Goal: Task Accomplishment & Management: Manage account settings

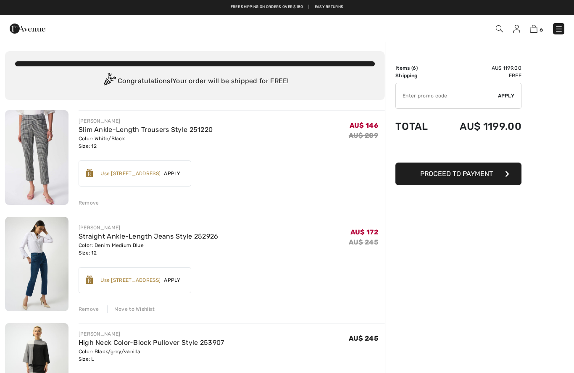
click at [515, 32] on img at bounding box center [516, 29] width 7 height 8
click at [519, 32] on img at bounding box center [516, 29] width 7 height 8
click at [520, 27] on img at bounding box center [516, 29] width 7 height 8
click at [519, 29] on img at bounding box center [516, 29] width 7 height 8
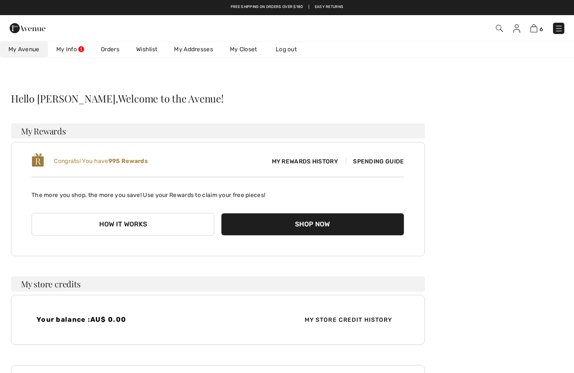
click at [109, 48] on link "Orders" at bounding box center [109, 50] width 35 height 16
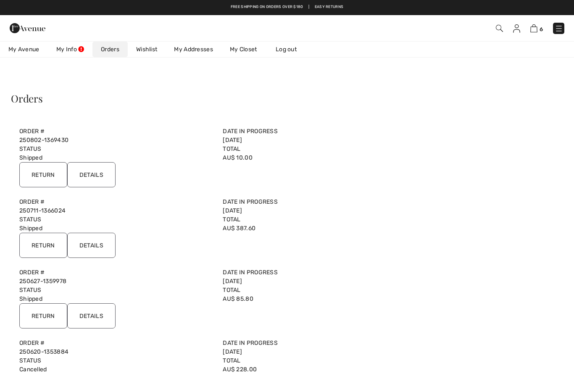
scroll to position [18, 0]
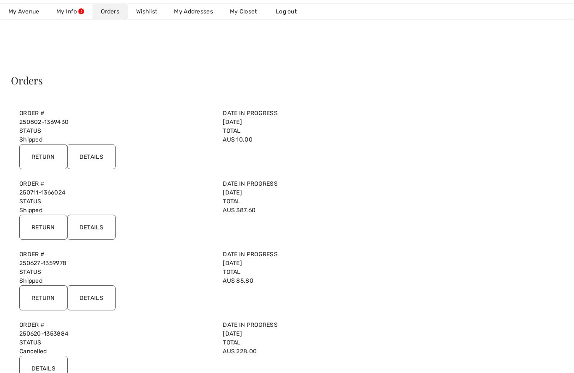
click at [41, 152] on input "Return" at bounding box center [43, 156] width 48 height 25
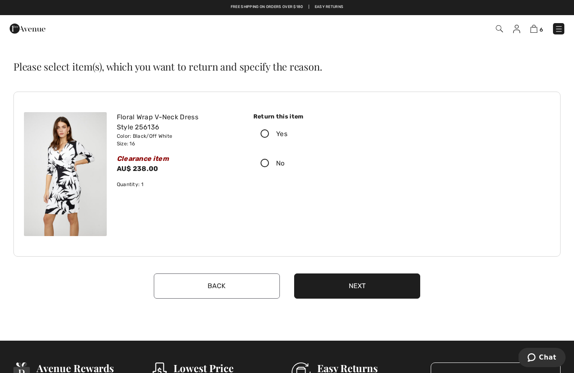
click at [263, 137] on icon at bounding box center [265, 134] width 22 height 9
click at [287, 137] on input "Yes" at bounding box center [289, 133] width 5 height 25
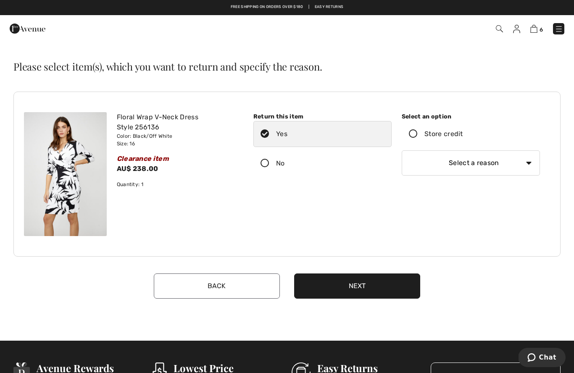
click at [413, 133] on icon at bounding box center [413, 134] width 22 height 9
click at [463, 133] on input "Store credit" at bounding box center [465, 133] width 5 height 25
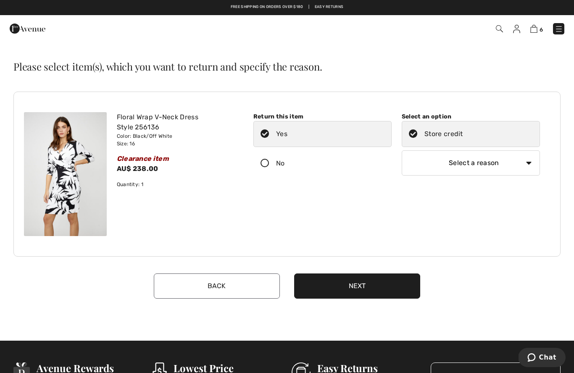
click at [527, 169] on select "Select a reason I received the wrong product or size My order arrived too late …" at bounding box center [471, 162] width 138 height 25
select select "6"
click at [356, 288] on button "Next" at bounding box center [357, 286] width 126 height 25
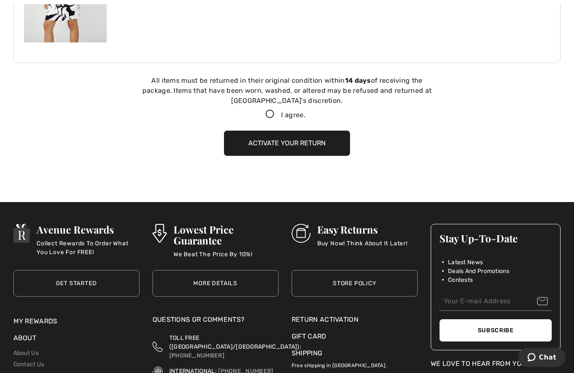
scroll to position [218, 0]
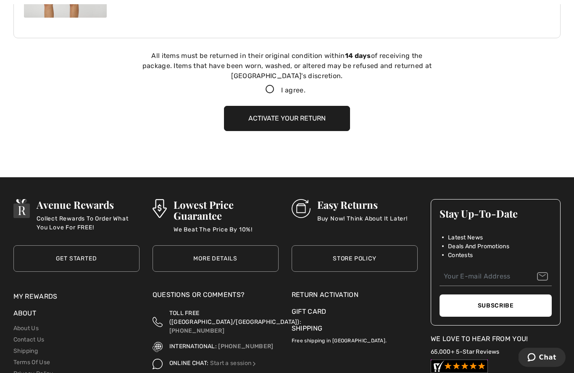
click at [267, 89] on icon at bounding box center [270, 90] width 22 height 9
click at [306, 89] on input "I agree." at bounding box center [308, 89] width 5 height 5
checkbox input "true"
click at [302, 118] on button "Activate your return" at bounding box center [287, 118] width 126 height 25
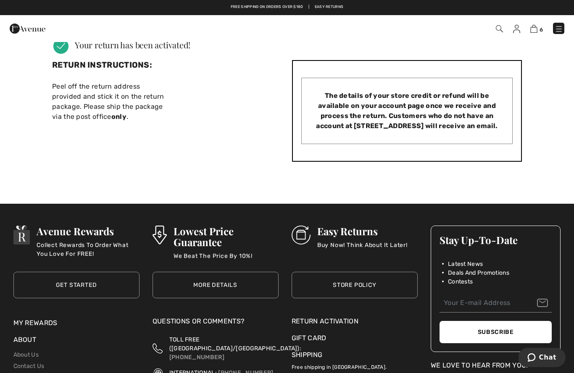
scroll to position [0, 0]
